Goal: Navigation & Orientation: Understand site structure

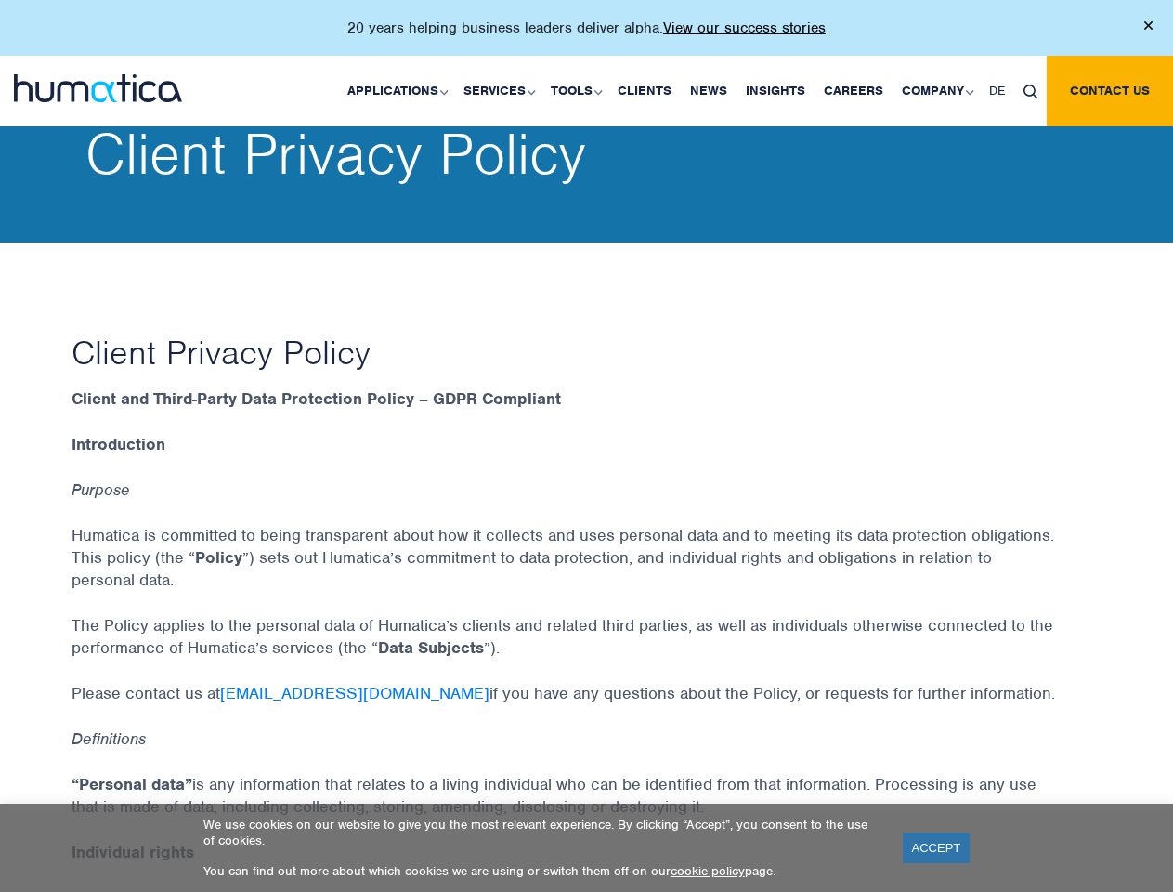
click at [586, 35] on p "20 years helping business leaders deliver alpha. View our success stories" at bounding box center [586, 28] width 478 height 19
click at [401, 90] on link "Applications" at bounding box center [396, 91] width 116 height 71
click at [502, 90] on link "Services" at bounding box center [497, 91] width 87 height 71
click at [579, 90] on link "Tools" at bounding box center [575, 91] width 67 height 71
click at [936, 90] on link "Company" at bounding box center [936, 91] width 87 height 71
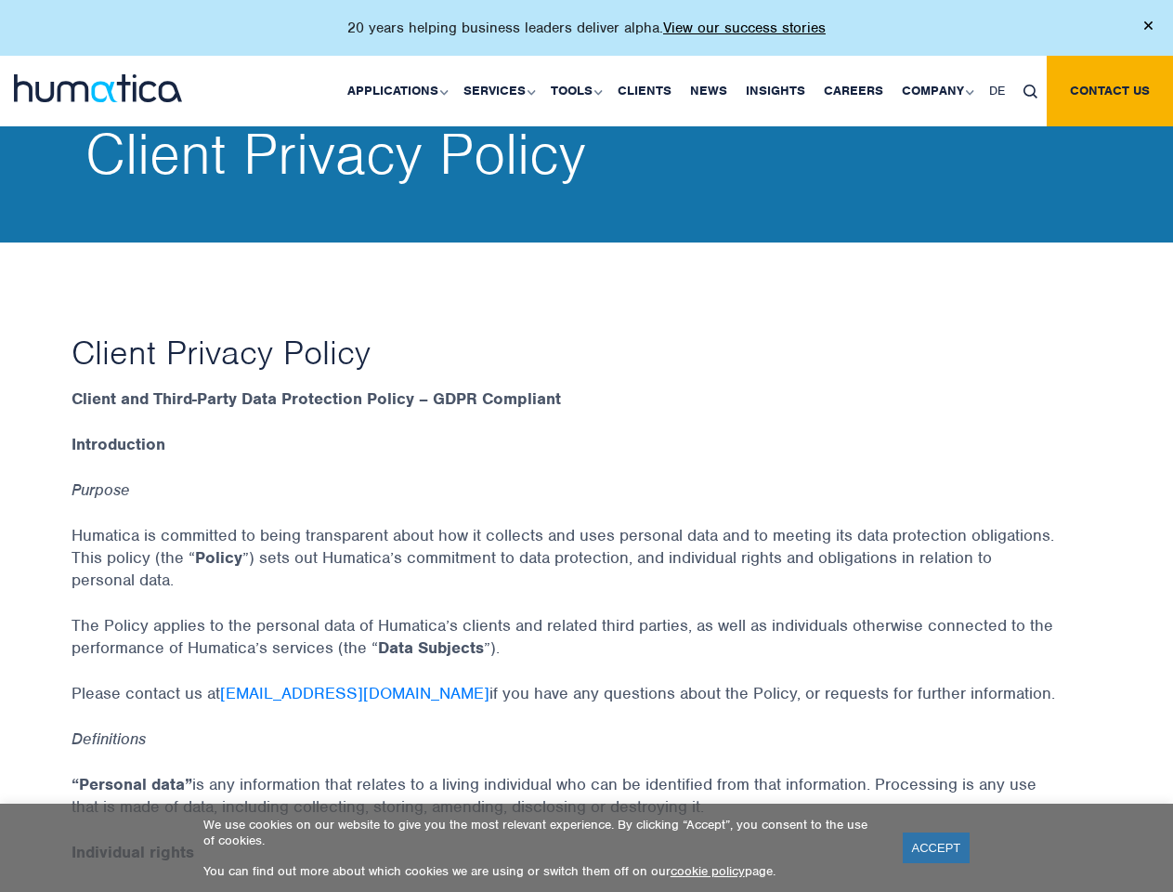
click at [1030, 90] on img at bounding box center [1031, 92] width 14 height 14
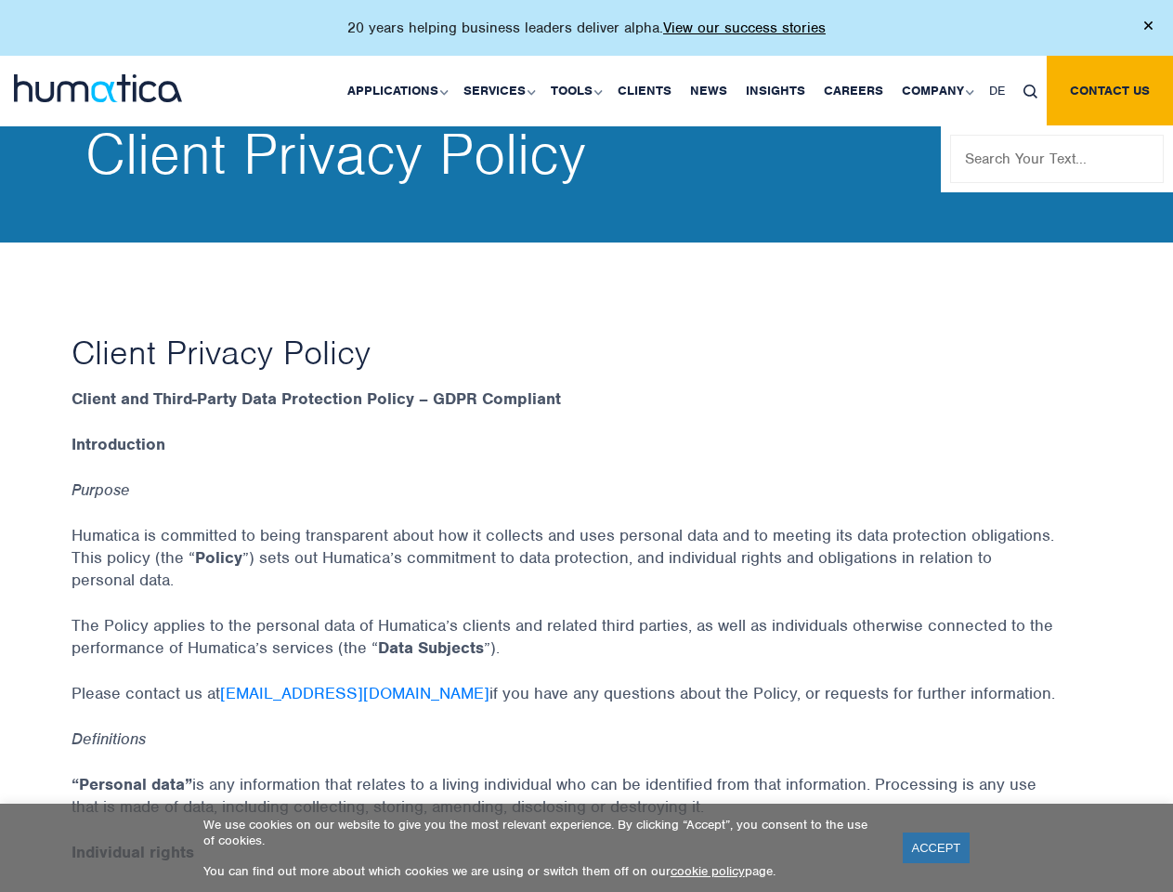
click at [936, 847] on link "ACCEPT" at bounding box center [937, 847] width 68 height 31
